Goal: Task Accomplishment & Management: Manage account settings

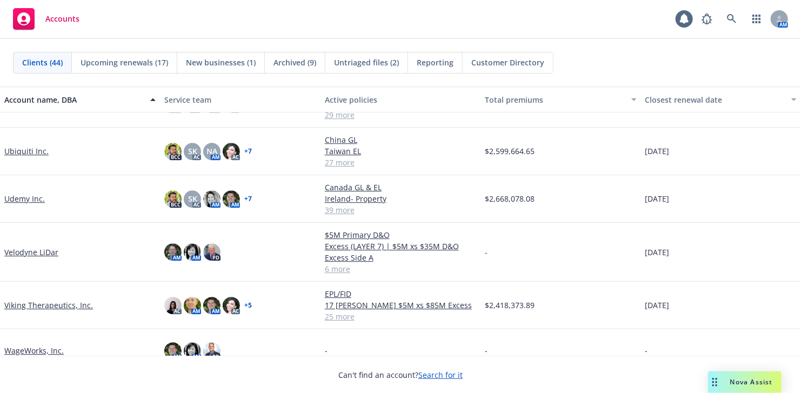
scroll to position [1659, 0]
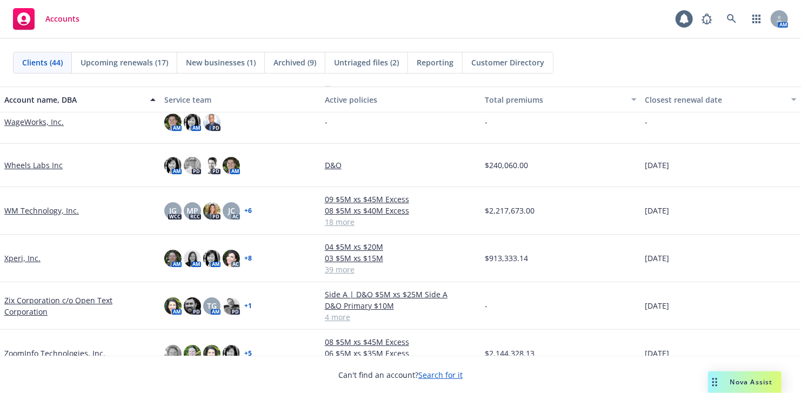
click at [12, 259] on link "Xperi, Inc." at bounding box center [22, 257] width 36 height 11
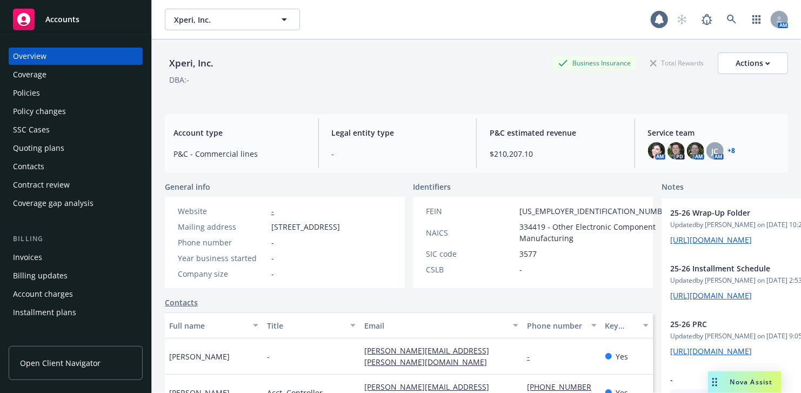
click at [37, 148] on div "Quoting plans" at bounding box center [38, 147] width 51 height 17
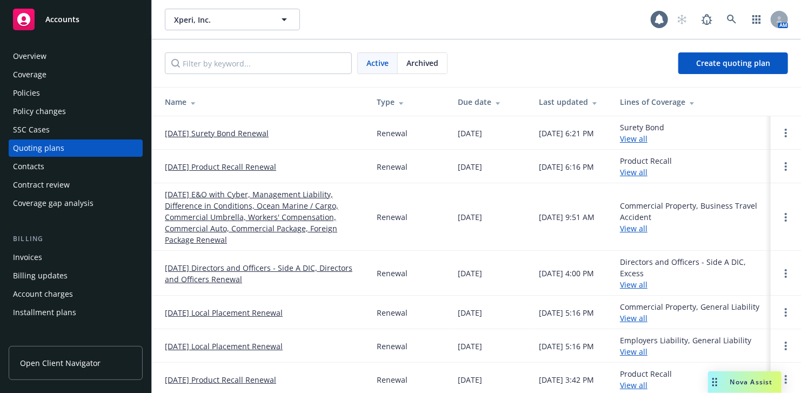
click at [260, 264] on link "09/19/25 Directors and Officers - Side A DIC, Directors and Officers Renewal" at bounding box center [262, 273] width 195 height 23
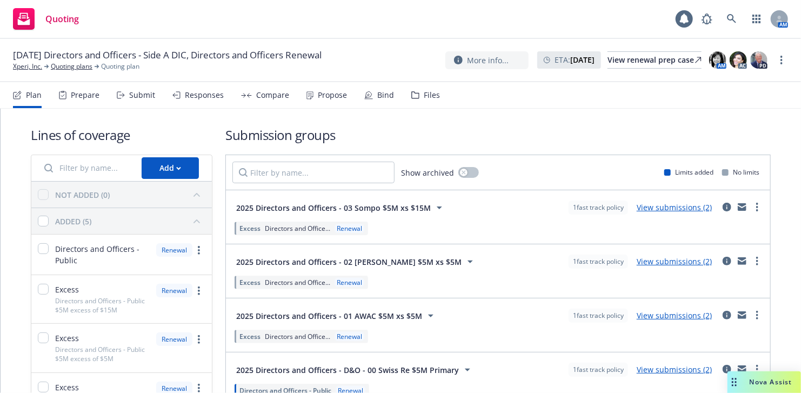
click at [194, 93] on div "Responses" at bounding box center [204, 95] width 39 height 9
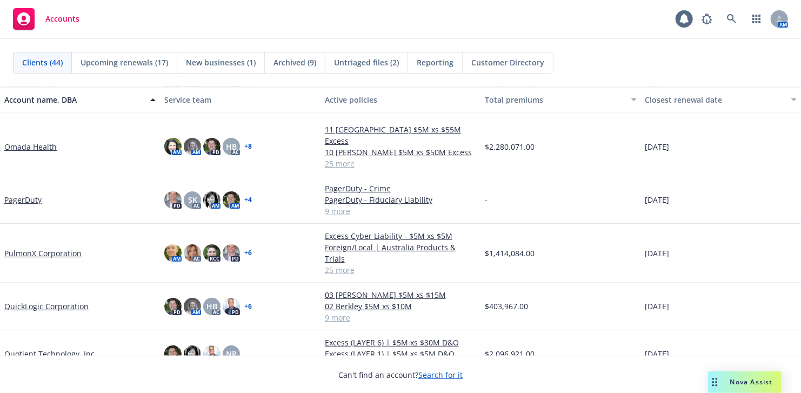
scroll to position [1135, 0]
click at [45, 247] on link "PulmonX Corporation" at bounding box center [42, 252] width 77 height 11
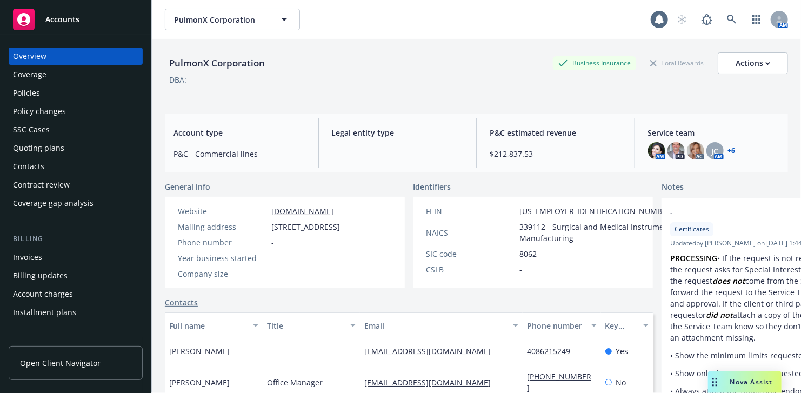
click at [47, 146] on div "Quoting plans" at bounding box center [38, 147] width 51 height 17
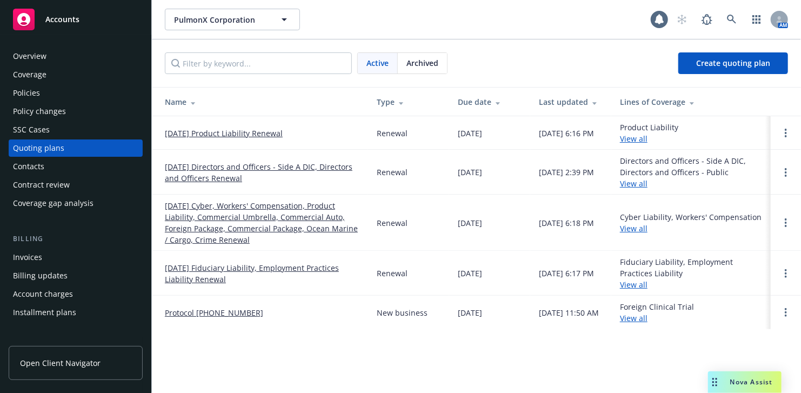
click at [256, 165] on link "[DATE] Directors and Officers - Side A DIC, Directors and Officers Renewal" at bounding box center [262, 172] width 195 height 23
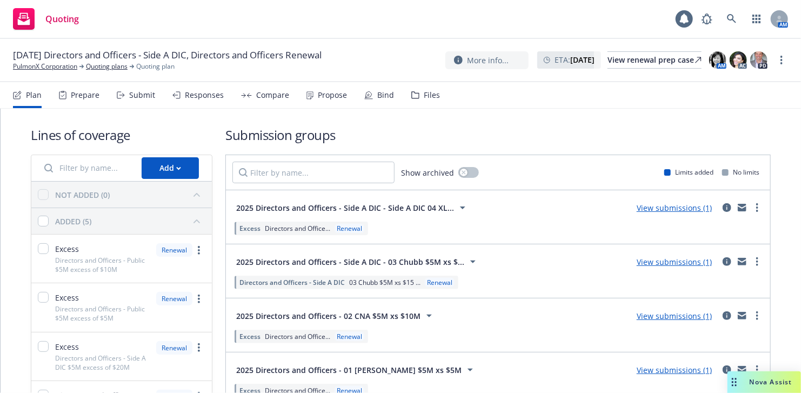
click at [200, 92] on div "Responses" at bounding box center [204, 95] width 39 height 9
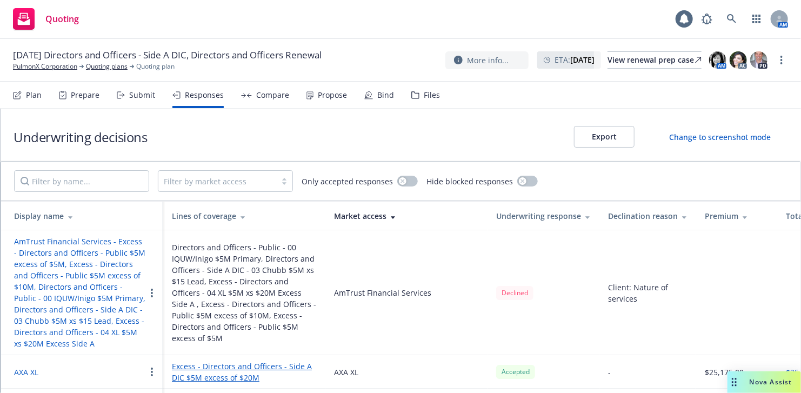
click at [377, 95] on div "Bind" at bounding box center [385, 95] width 17 height 9
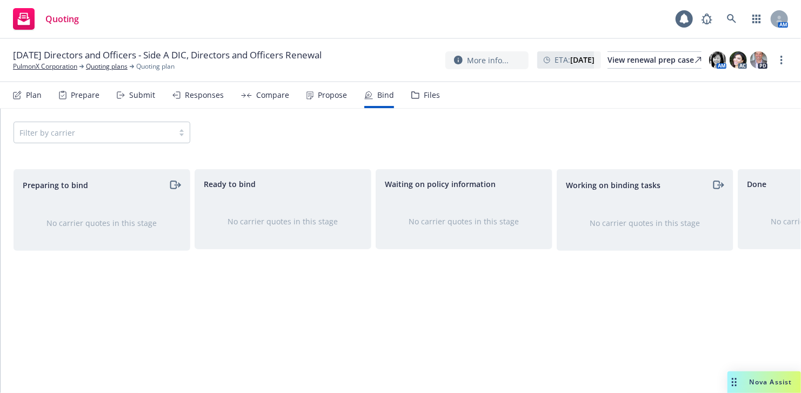
click at [195, 96] on div "Responses" at bounding box center [204, 95] width 39 height 9
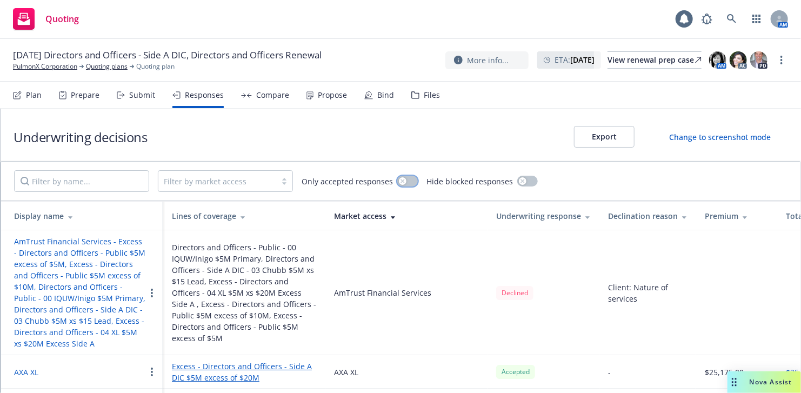
click at [403, 180] on button "button" at bounding box center [407, 181] width 21 height 11
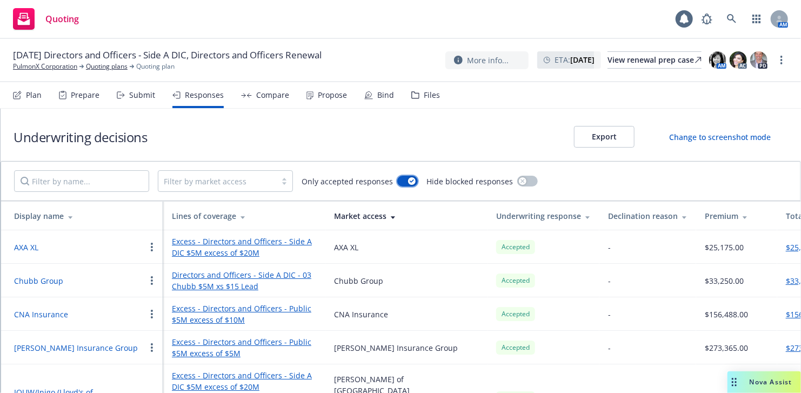
scroll to position [47, 0]
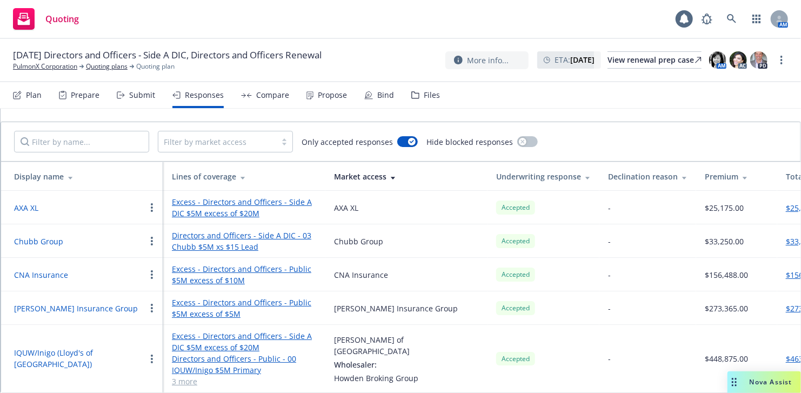
click at [234, 201] on link "Excess - Directors and Officers - Side A DIC $5M excess of $20M" at bounding box center [244, 207] width 145 height 23
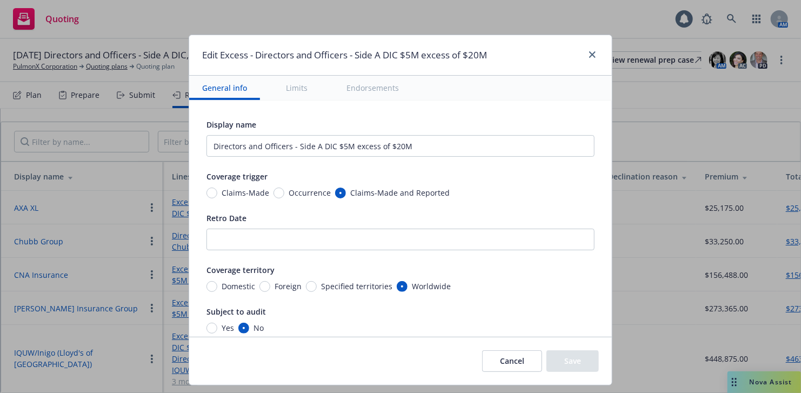
click at [512, 354] on button "Cancel" at bounding box center [512, 361] width 60 height 22
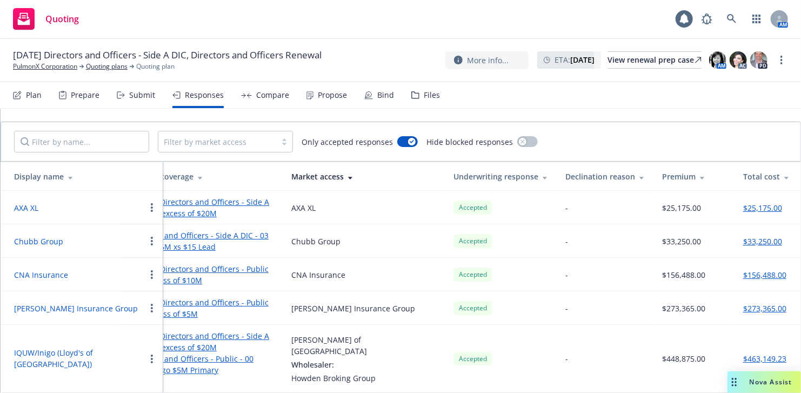
scroll to position [0, 0]
